Goal: Communication & Community: Share content

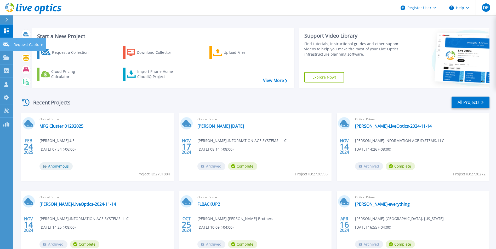
drag, startPoint x: 7, startPoint y: 44, endPoint x: 11, endPoint y: 45, distance: 4.1
click at [7, 44] on icon at bounding box center [6, 45] width 6 height 4
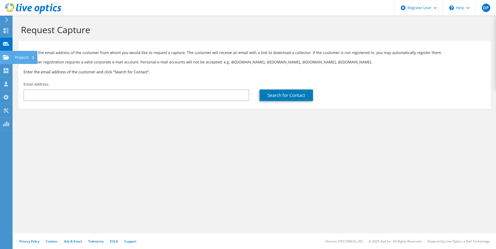
click at [4, 55] on icon at bounding box center [6, 57] width 6 height 5
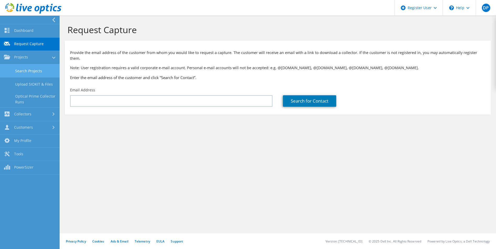
click at [40, 71] on link "Search Projects" at bounding box center [30, 70] width 60 height 13
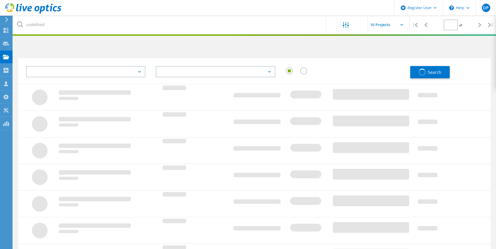
type input "1"
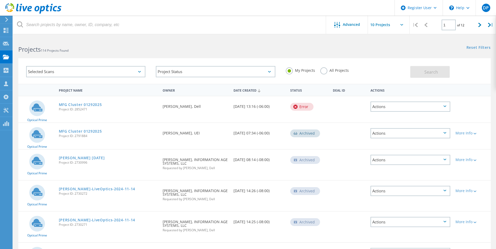
click at [322, 72] on label "All Projects" at bounding box center [334, 69] width 28 height 5
click at [0, 0] on input "All Projects" at bounding box center [0, 0] width 0 height 0
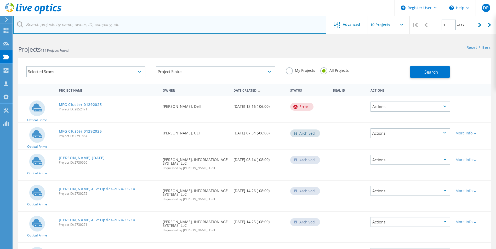
click at [236, 27] on input "text" at bounding box center [169, 25] width 313 height 18
type input "[PERSON_NAME]"
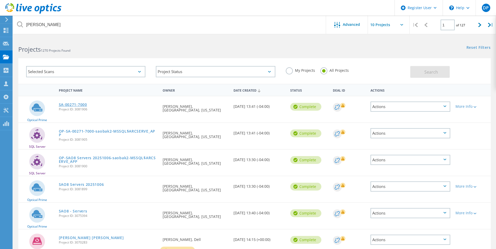
click at [67, 103] on link "SA-00271-7000" at bounding box center [73, 105] width 28 height 4
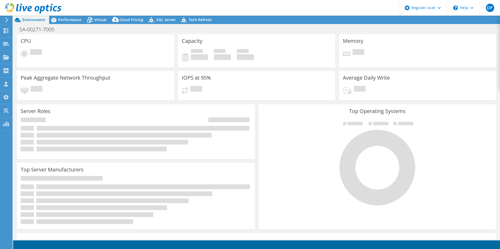
select select "USD"
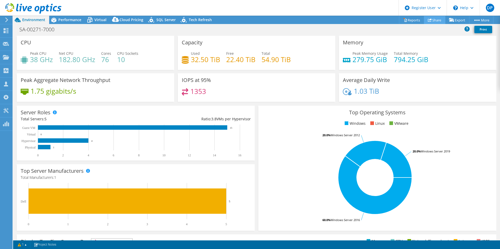
click at [428, 22] on icon at bounding box center [430, 20] width 4 height 4
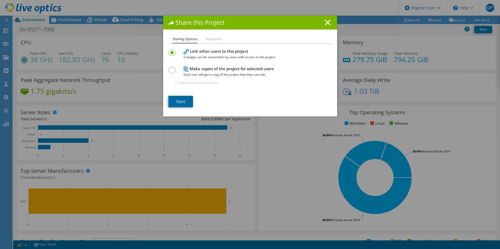
click at [182, 102] on link "Next" at bounding box center [180, 101] width 25 height 11
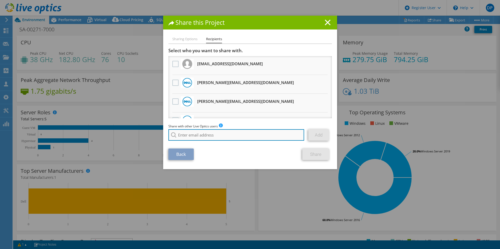
click at [201, 135] on input "search" at bounding box center [236, 134] width 136 height 11
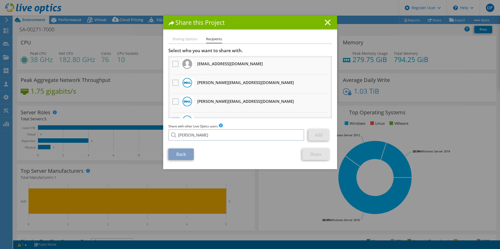
click at [195, 142] on li "Patty.Jackson1@Dell.com" at bounding box center [219, 139] width 102 height 6
type input "Patty.Jackson1@Dell.com"
click at [309, 133] on link "Add" at bounding box center [318, 134] width 21 height 11
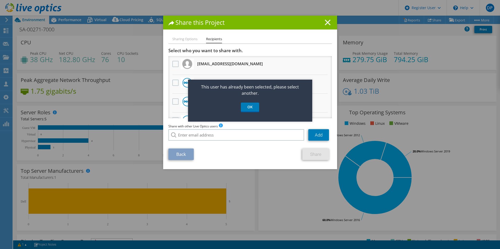
click at [325, 23] on icon at bounding box center [328, 23] width 6 height 6
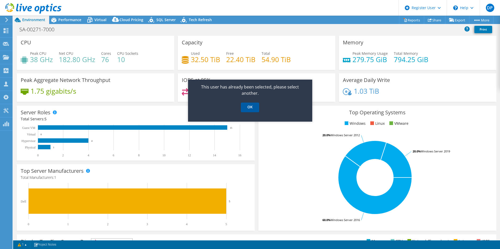
click at [250, 107] on link "OK" at bounding box center [250, 108] width 18 height 10
